Goal: Transaction & Acquisition: Purchase product/service

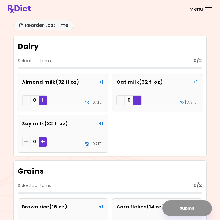
click at [206, 11] on div at bounding box center [208, 11] width 7 height 1
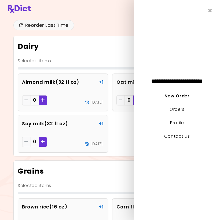
click at [183, 126] on link "Profile" at bounding box center [177, 123] width 14 height 6
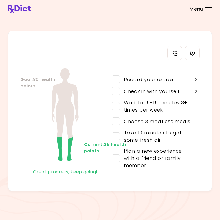
click at [180, 104] on div "Walk for 5-15 minutes 3+ times per week" at bounding box center [156, 106] width 73 height 14
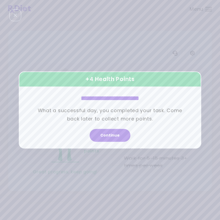
click at [115, 134] on button "Continue" at bounding box center [110, 135] width 41 height 13
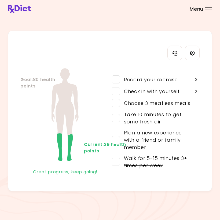
click at [167, 119] on div "Take 10 minutes to get some fresh air" at bounding box center [156, 118] width 73 height 14
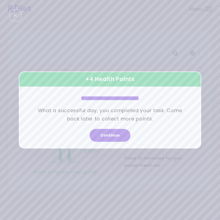
click at [117, 136] on button "Continue" at bounding box center [110, 135] width 41 height 13
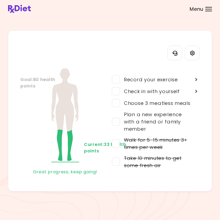
click at [185, 103] on div "Choose 3 meatless meals" at bounding box center [155, 103] width 71 height 7
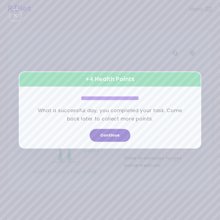
click at [117, 137] on button "Continue" at bounding box center [110, 135] width 41 height 13
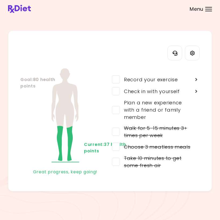
click at [185, 92] on div "Check in with yourself" at bounding box center [155, 91] width 90 height 12
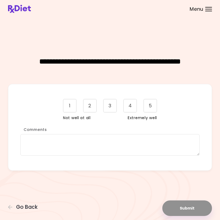
click at [153, 105] on div "5" at bounding box center [150, 105] width 13 height 13
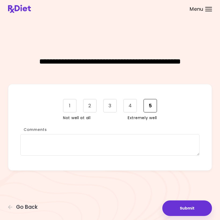
click at [191, 209] on button "Submit" at bounding box center [187, 208] width 50 height 16
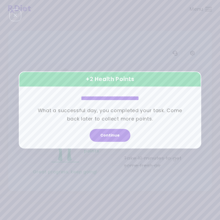
click at [115, 132] on button "Continue" at bounding box center [110, 135] width 41 height 13
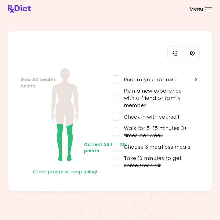
click at [170, 96] on div "Plan a new experience with a friend or family member" at bounding box center [156, 98] width 73 height 22
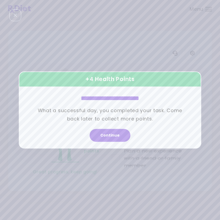
click at [116, 138] on button "Continue" at bounding box center [110, 135] width 41 height 13
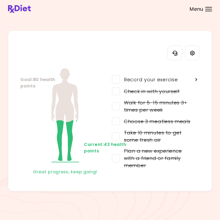
click at [211, 10] on div "Menu" at bounding box center [208, 9] width 7 height 4
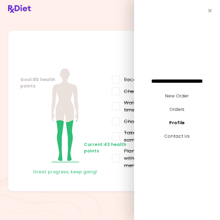
click at [185, 96] on link "New Order" at bounding box center [176, 96] width 23 height 6
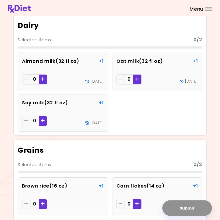
scroll to position [21, 0]
click at [138, 79] on icon "Add - Oat milk" at bounding box center [137, 79] width 4 height 4
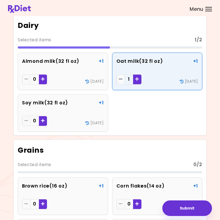
click at [46, 79] on div "Add - Almond milk" at bounding box center [43, 79] width 8 height 10
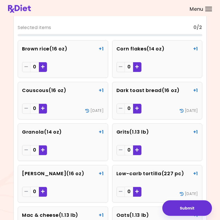
scroll to position [158, 0]
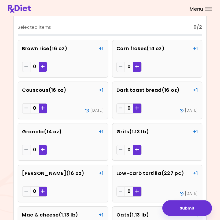
click at [136, 106] on icon "Add - Dark toast bread" at bounding box center [137, 108] width 4 height 4
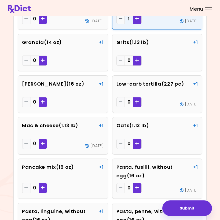
scroll to position [253, 0]
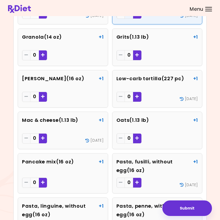
click at [137, 96] on icon "Add - Low-carb tortilla" at bounding box center [137, 96] width 4 height 4
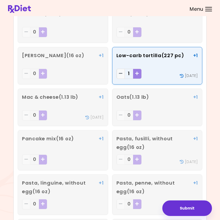
scroll to position [276, 0]
click at [121, 72] on icon "Remove - Low-carb tortilla" at bounding box center [121, 74] width 4 height 4
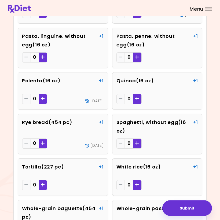
click at [43, 141] on icon "Add - Rye bread" at bounding box center [43, 143] width 4 height 4
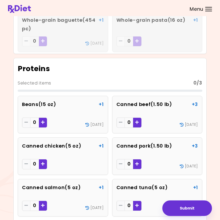
scroll to position [644, 0]
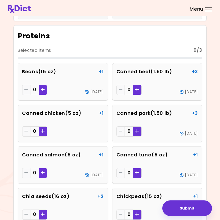
click at [209, 14] on header at bounding box center [110, 8] width 220 height 16
click at [208, 10] on div "Menu" at bounding box center [208, 9] width 7 height 4
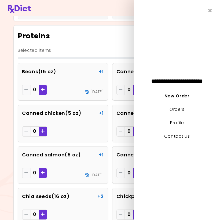
click at [189, 138] on link "Contact Us" at bounding box center [176, 136] width 25 height 6
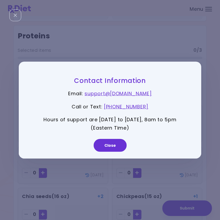
click at [145, 106] on link "[PHONE_NUMBER]" at bounding box center [126, 106] width 45 height 7
click at [112, 143] on button "Close" at bounding box center [110, 145] width 33 height 13
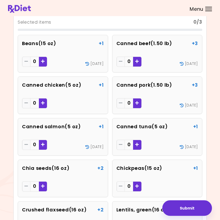
scroll to position [672, 0]
click at [140, 63] on div "Add - Canned beef" at bounding box center [137, 62] width 8 height 10
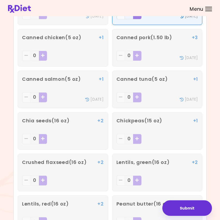
scroll to position [719, 0]
click at [194, 209] on button "Submit" at bounding box center [187, 208] width 50 height 16
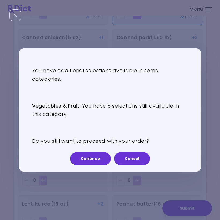
click at [98, 156] on button "Continue" at bounding box center [90, 158] width 41 height 13
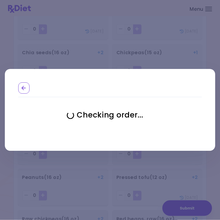
scroll to position [788, 0]
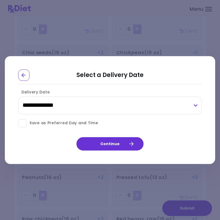
click at [27, 76] on div "Go Back" at bounding box center [23, 74] width 11 height 11
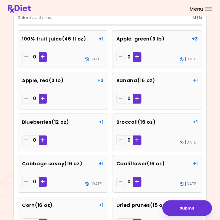
scroll to position [1134, 0]
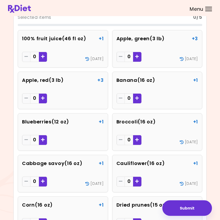
click at [46, 55] on div "Add - 100% fruit juice" at bounding box center [43, 57] width 8 height 10
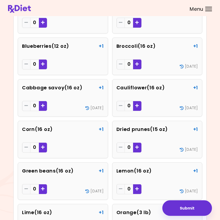
scroll to position [1210, 0]
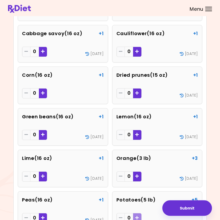
click at [141, 173] on div "Add - Orange" at bounding box center [137, 177] width 8 height 10
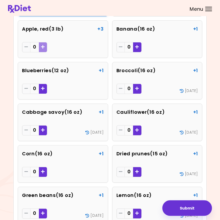
scroll to position [1185, 0]
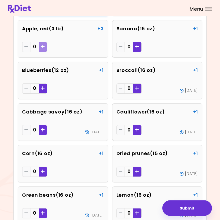
click at [44, 87] on icon "Add - Blueberries" at bounding box center [43, 88] width 4 height 4
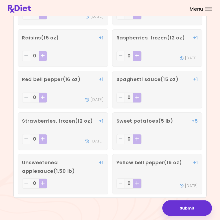
scroll to position [1468, 0]
click at [189, 210] on button "Submit" at bounding box center [187, 208] width 50 height 16
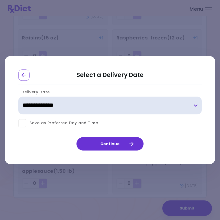
click at [194, 107] on select "**********" at bounding box center [109, 106] width 183 height 18
select select "**********"
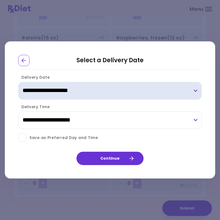
click at [193, 93] on select "**********" at bounding box center [109, 91] width 183 height 18
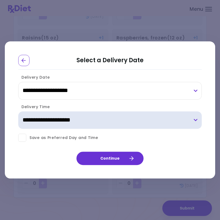
click at [196, 120] on select "**********" at bounding box center [109, 120] width 183 height 18
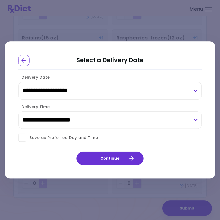
click at [129, 156] on icon "button" at bounding box center [131, 158] width 5 height 5
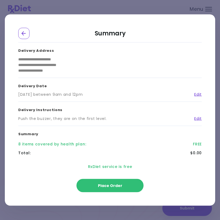
click at [24, 32] on icon "Go Back" at bounding box center [23, 33] width 5 height 5
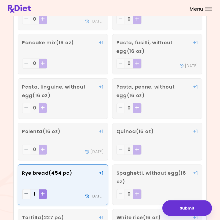
scroll to position [372, 0]
click at [193, 208] on button "Submit" at bounding box center [187, 208] width 50 height 16
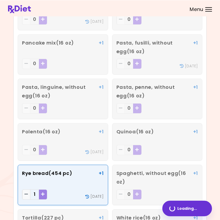
scroll to position [372, 0]
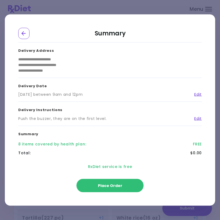
click at [120, 185] on span "Place Order" at bounding box center [110, 185] width 24 height 5
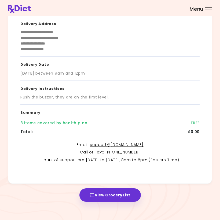
scroll to position [55, 0]
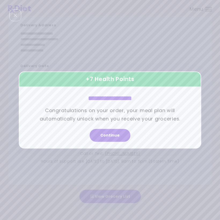
click at [116, 136] on button "Continue" at bounding box center [110, 135] width 41 height 13
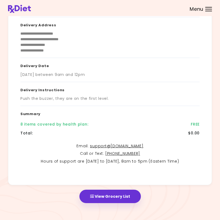
click at [126, 197] on button "View Grocery List" at bounding box center [109, 196] width 61 height 13
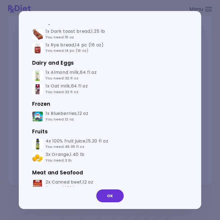
scroll to position [35, 0]
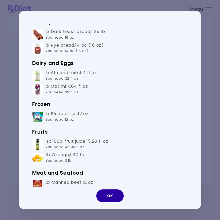
click at [113, 194] on button "OK" at bounding box center [109, 195] width 27 height 13
